Goal: Check status: Check status

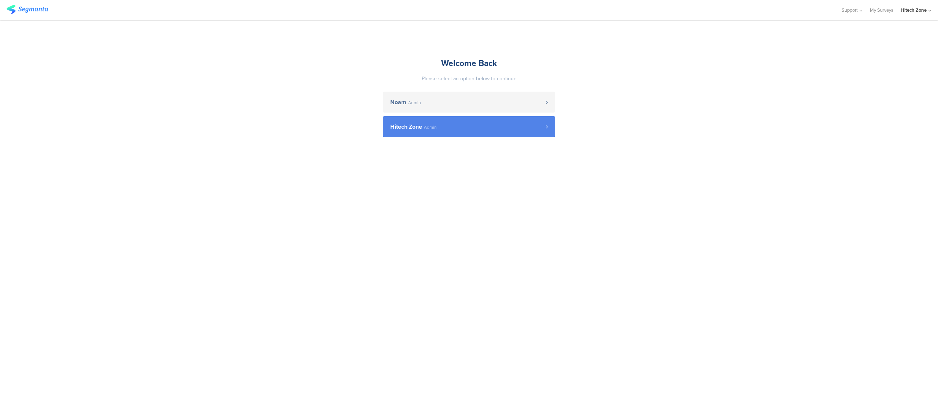
click at [410, 129] on span "Hitech Zone" at bounding box center [406, 127] width 32 height 6
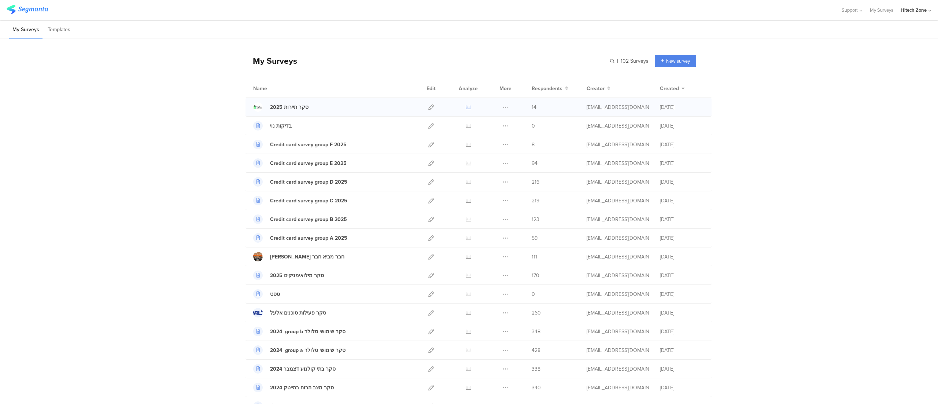
click at [466, 106] on icon at bounding box center [468, 106] width 5 height 5
